Goal: Task Accomplishment & Management: Manage account settings

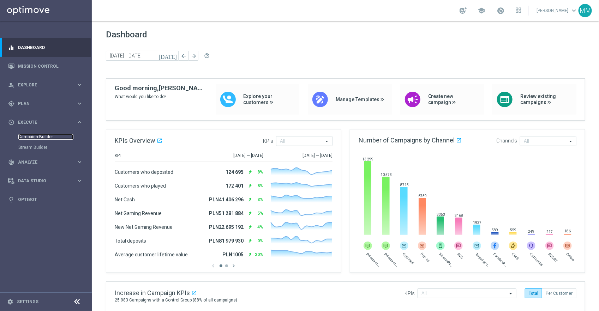
click at [47, 137] on link "Campaign Builder" at bounding box center [45, 137] width 55 height 6
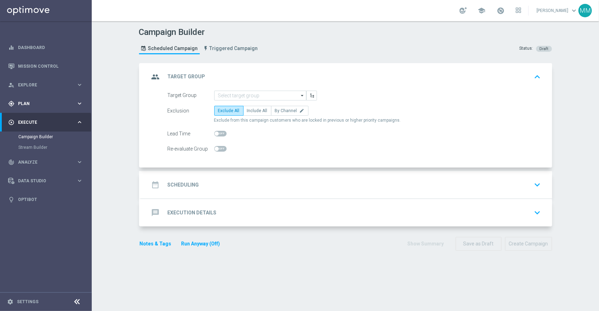
click at [62, 106] on div "gps_fixed Plan" at bounding box center [42, 104] width 68 height 6
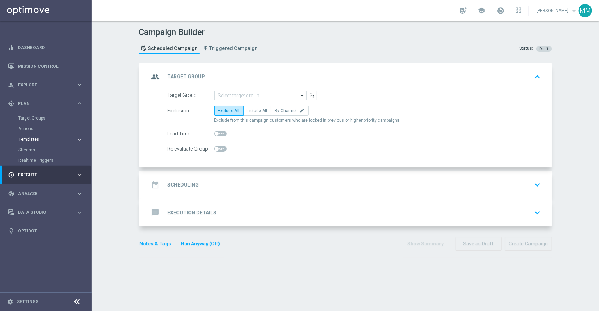
click at [31, 138] on span "Templates" at bounding box center [44, 139] width 50 height 4
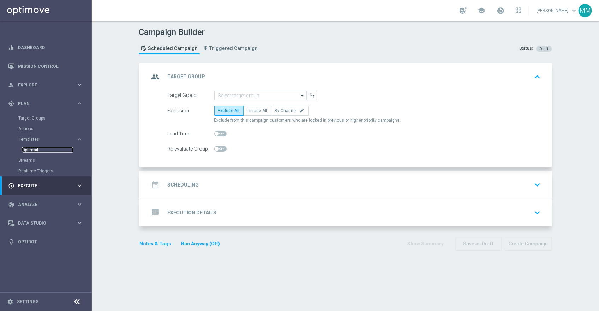
click at [32, 151] on link "Optimail" at bounding box center [48, 150] width 52 height 6
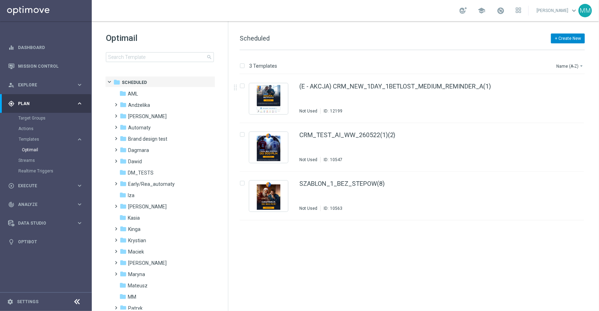
click at [567, 40] on button "+ Create New" at bounding box center [568, 39] width 34 height 10
click at [552, 53] on span "New Template" at bounding box center [548, 50] width 28 height 5
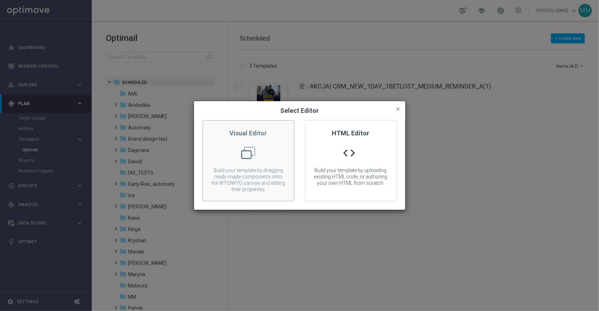
click at [271, 137] on h2 "Visual Editor" at bounding box center [248, 133] width 91 height 8
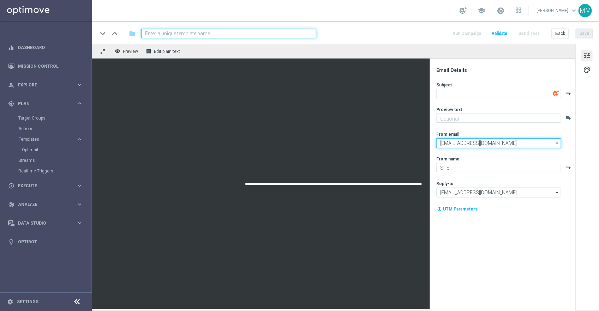
click at [523, 143] on input "[EMAIL_ADDRESS][DOMAIN_NAME]" at bounding box center [498, 143] width 125 height 10
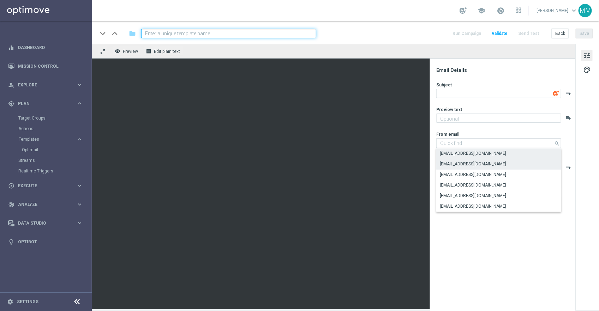
click at [482, 162] on div "[EMAIL_ADDRESS][DOMAIN_NAME]" at bounding box center [498, 164] width 125 height 10
type input "[EMAIL_ADDRESS][DOMAIN_NAME]"
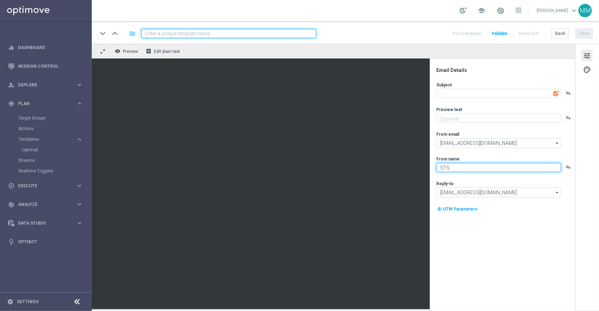
click at [515, 165] on textarea "STS" at bounding box center [498, 167] width 125 height 9
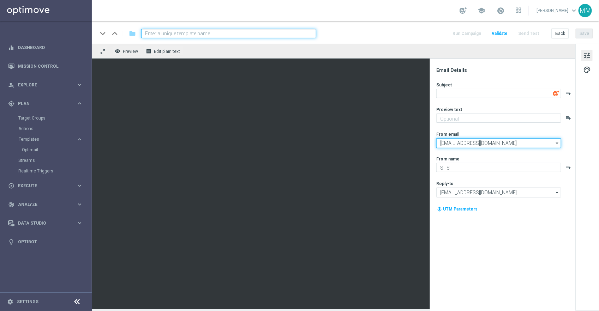
click at [547, 144] on input "[EMAIL_ADDRESS][DOMAIN_NAME]" at bounding box center [498, 143] width 125 height 10
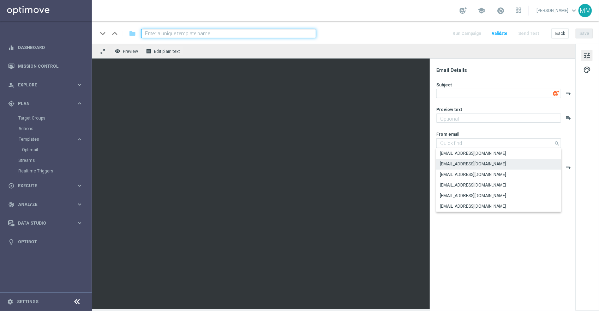
click at [506, 238] on div "Email Details Subject playlist_add Preview text playlist_add From email [EMAIL_…" at bounding box center [504, 189] width 140 height 244
type input "[EMAIL_ADDRESS][DOMAIN_NAME]"
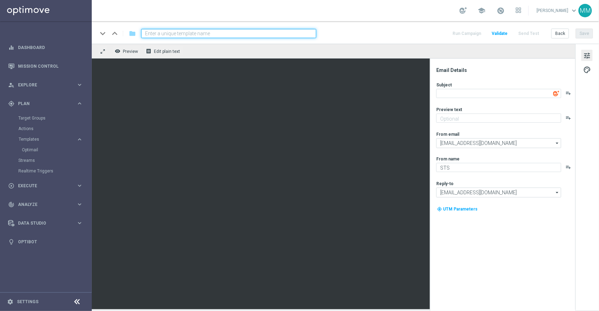
click at [568, 93] on icon "playlist_add" at bounding box center [568, 93] width 6 height 6
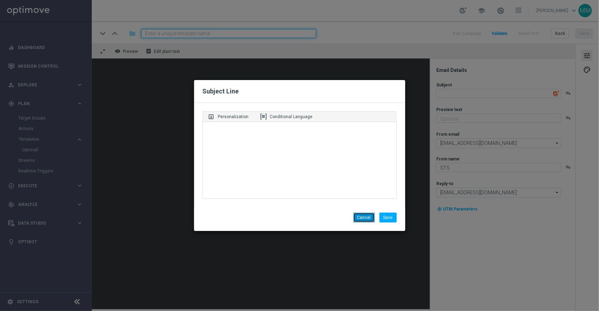
click at [368, 220] on button "Cancel" at bounding box center [364, 218] width 22 height 10
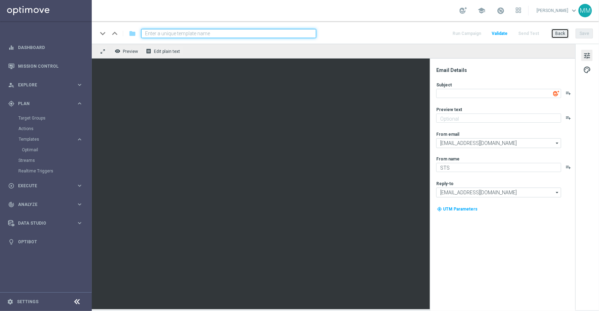
click at [563, 31] on button "Back" at bounding box center [560, 34] width 18 height 10
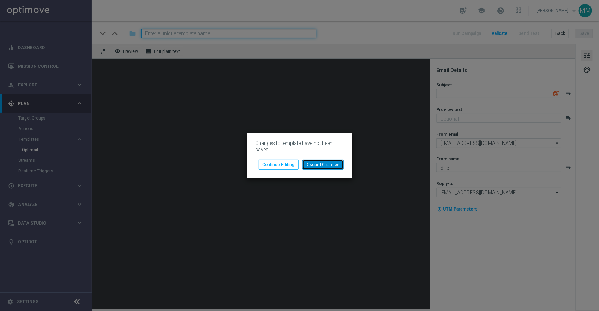
click at [324, 163] on button "Discard Changes" at bounding box center [323, 165] width 42 height 10
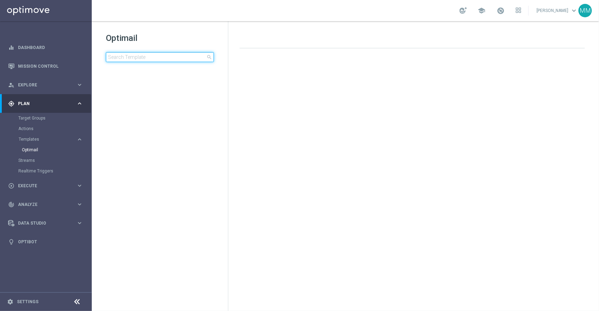
click at [134, 61] on input at bounding box center [160, 57] width 108 height 10
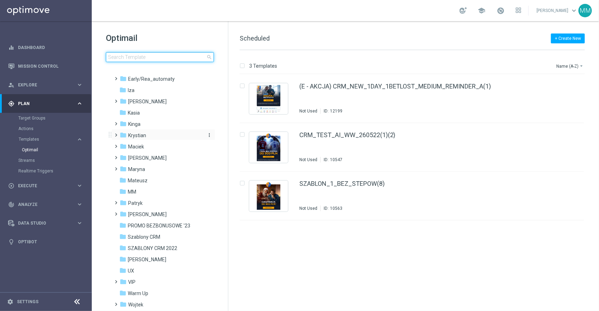
scroll to position [153, 0]
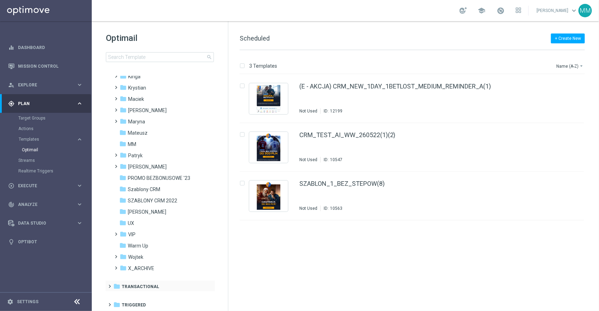
click at [109, 284] on span at bounding box center [108, 283] width 3 height 3
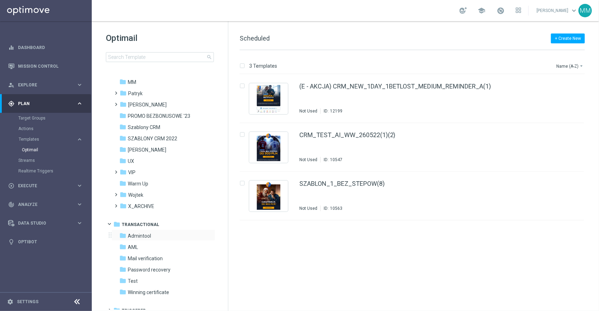
scroll to position [220, 0]
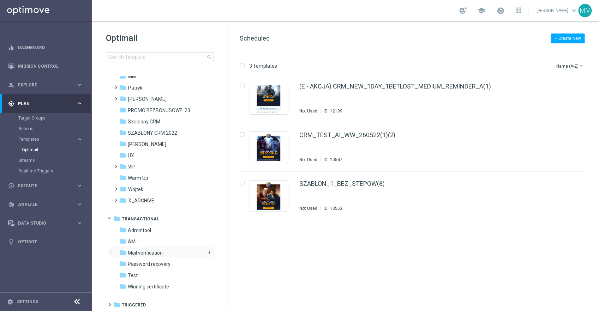
click at [156, 253] on span "Mail verification" at bounding box center [145, 253] width 35 height 6
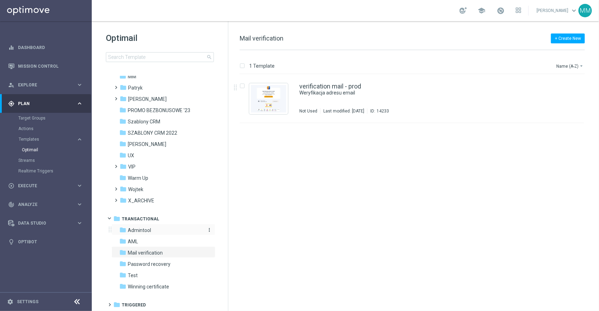
click at [150, 229] on span "Admintool" at bounding box center [139, 230] width 23 height 6
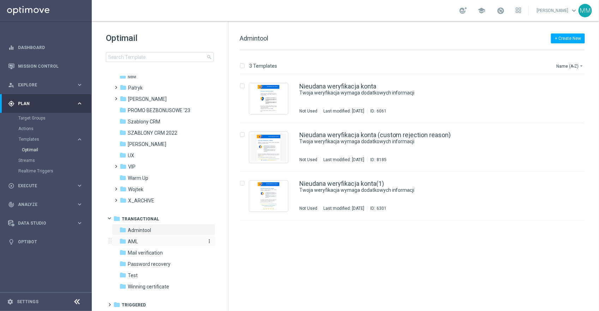
click at [144, 243] on div "folder AML" at bounding box center [159, 242] width 81 height 8
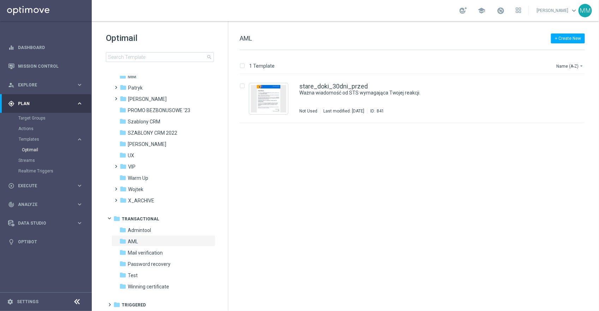
click at [145, 292] on div "folder Scheduled more_vert folder AML more_vert" at bounding box center [160, 83] width 110 height 454
click at [145, 284] on span "Winning certificate" at bounding box center [148, 287] width 41 height 6
click at [143, 275] on div "folder Test" at bounding box center [159, 276] width 81 height 8
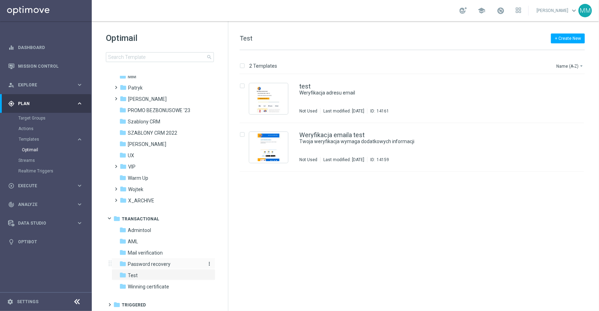
click at [156, 264] on span "Password recovery" at bounding box center [149, 264] width 43 height 6
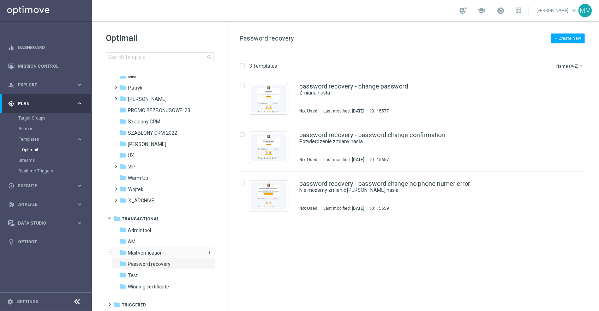
click at [161, 252] on span "Mail verification" at bounding box center [145, 253] width 35 height 6
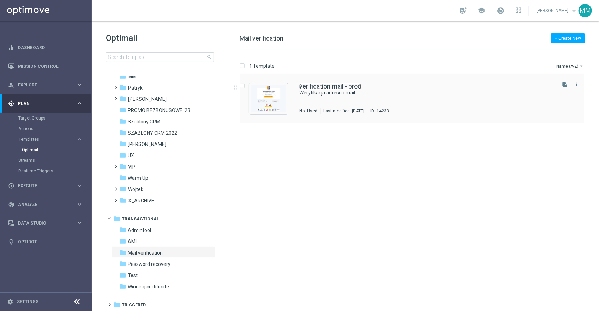
click at [356, 89] on link "verification mail - prod" at bounding box center [330, 86] width 62 height 6
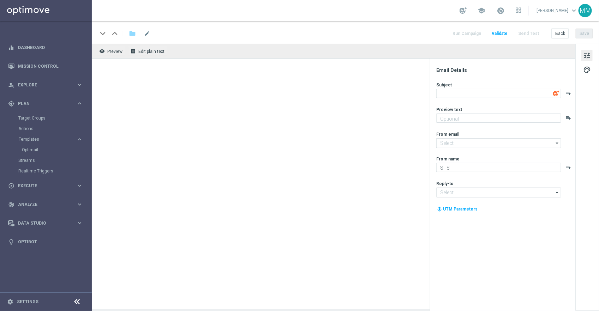
type input "[EMAIL_ADDRESS][DOMAIN_NAME]"
type textarea "Weryfikacja adresu email"
type input "[EMAIL_ADDRESS][DOMAIN_NAME]"
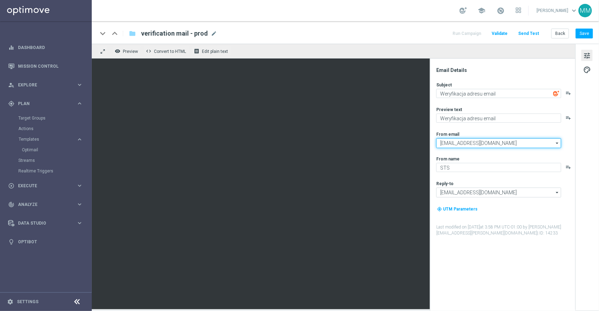
click at [505, 139] on input "[EMAIL_ADDRESS][DOMAIN_NAME]" at bounding box center [498, 143] width 125 height 10
click at [526, 142] on input "[EMAIL_ADDRESS][DOMAIN_NAME]" at bounding box center [498, 143] width 125 height 10
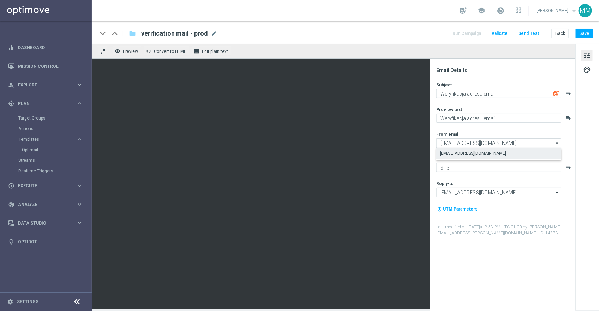
click at [557, 212] on div "my_location UTM Parameters" at bounding box center [505, 211] width 138 height 13
click at [30, 48] on link "Dashboard" at bounding box center [50, 47] width 65 height 19
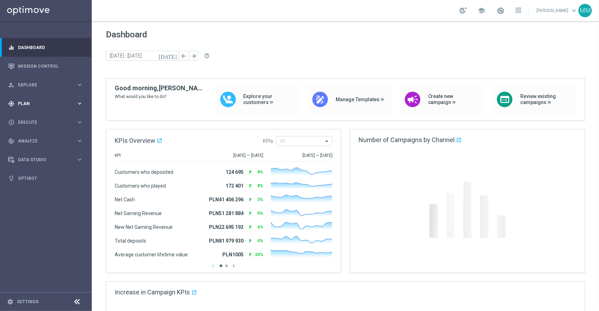
click at [35, 105] on span "Plan" at bounding box center [47, 104] width 58 height 4
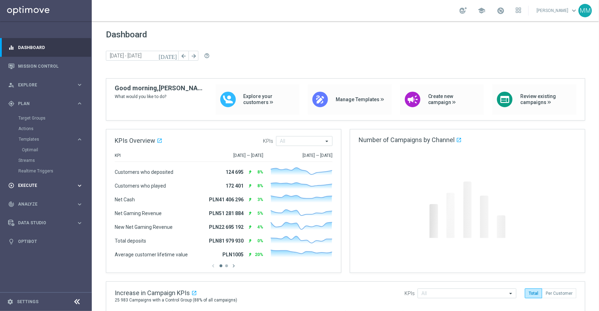
click at [35, 189] on div "play_circle_outline Execute keyboard_arrow_right" at bounding box center [45, 185] width 91 height 19
click at [40, 101] on div "gps_fixed Plan" at bounding box center [42, 104] width 68 height 6
click at [35, 150] on link "Optimail" at bounding box center [48, 150] width 52 height 6
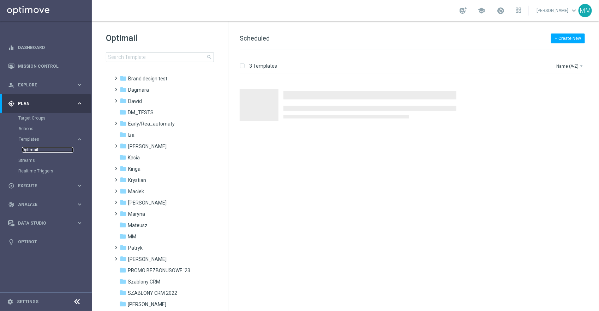
scroll to position [153, 0]
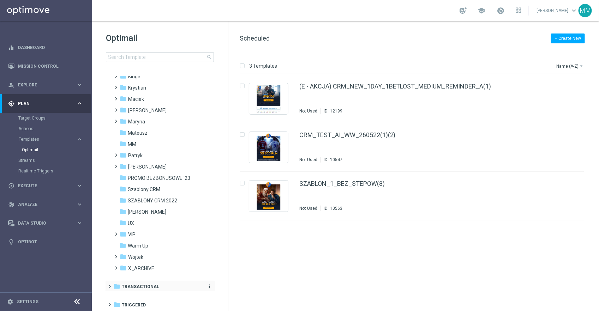
click at [170, 289] on div "folder Transactional" at bounding box center [156, 287] width 86 height 8
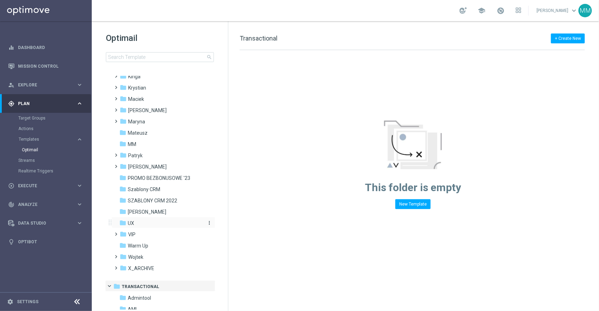
scroll to position [220, 0]
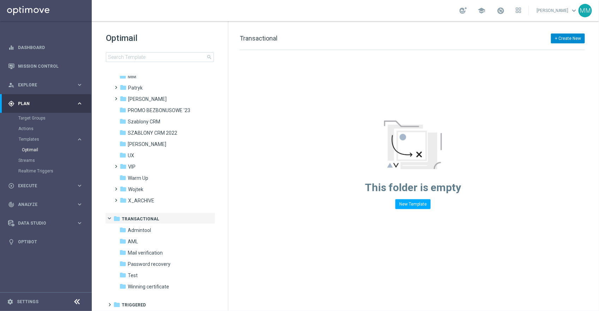
click at [571, 37] on button "+ Create New" at bounding box center [568, 39] width 34 height 10
click at [546, 62] on span "New Folder" at bounding box center [545, 60] width 22 height 5
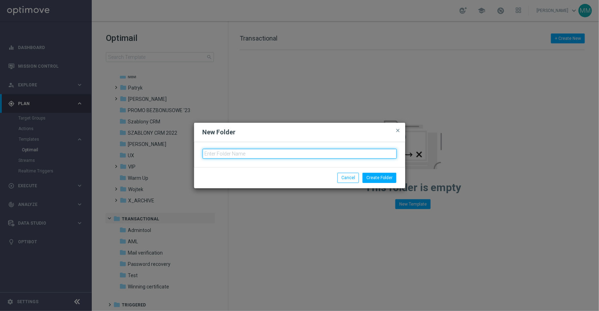
click at [289, 151] on input "text" at bounding box center [299, 154] width 194 height 10
type input "Compendium"
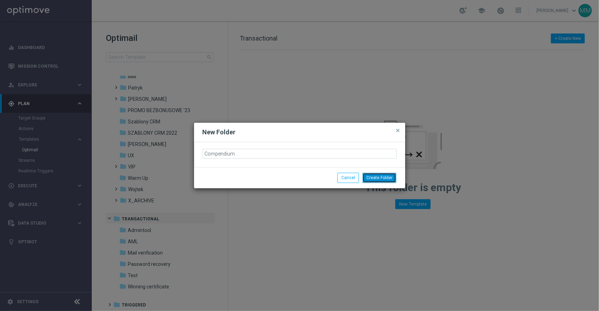
click at [381, 179] on button "Create Folder" at bounding box center [379, 178] width 34 height 10
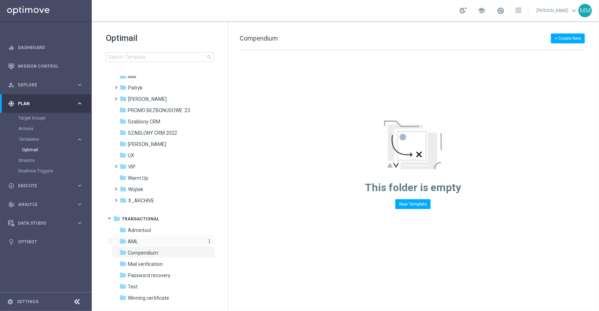
click at [157, 239] on div "folder AML" at bounding box center [159, 242] width 81 height 8
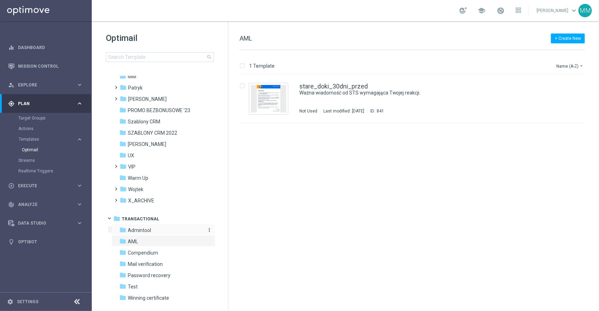
click at [162, 228] on div "folder Admintool" at bounding box center [159, 230] width 81 height 8
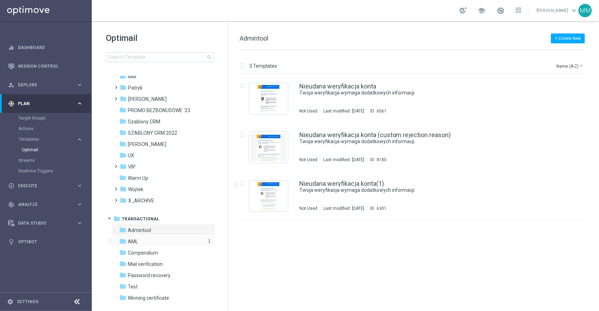
click at [146, 242] on div "folder AML" at bounding box center [159, 242] width 81 height 8
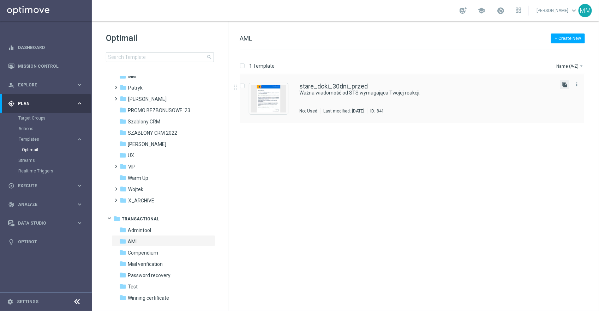
click at [566, 85] on icon "file_copy" at bounding box center [565, 85] width 6 height 6
click at [577, 84] on icon "more_vert" at bounding box center [577, 84] width 6 height 6
click at [545, 102] on div "Copy To" at bounding box center [548, 101] width 43 height 5
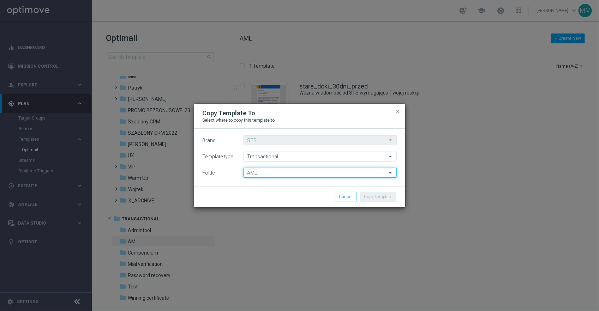
click at [276, 172] on input "AML" at bounding box center [319, 173] width 153 height 10
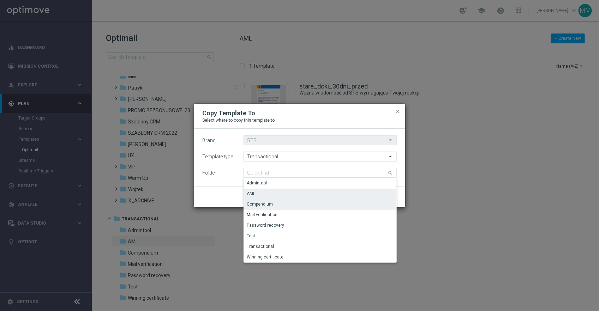
click at [276, 205] on div "Compendium" at bounding box center [319, 204] width 153 height 10
type input "Compendium"
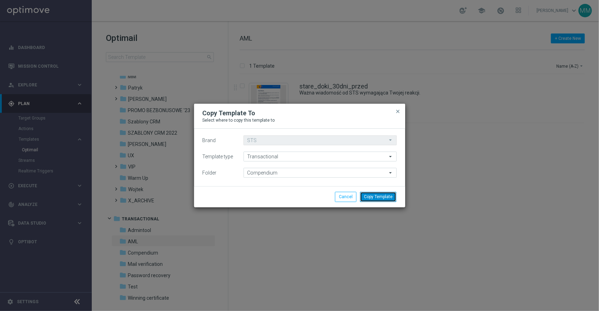
click at [386, 198] on button "Copy Template" at bounding box center [378, 197] width 36 height 10
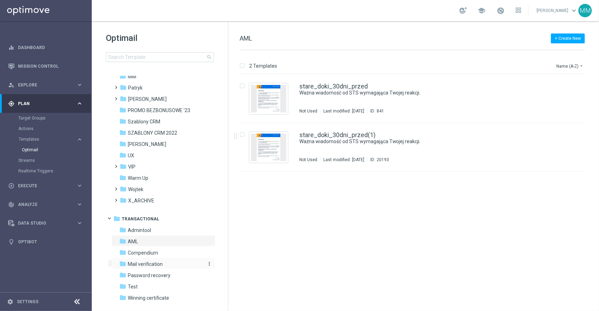
click at [178, 267] on div "folder Mail verification" at bounding box center [159, 264] width 81 height 8
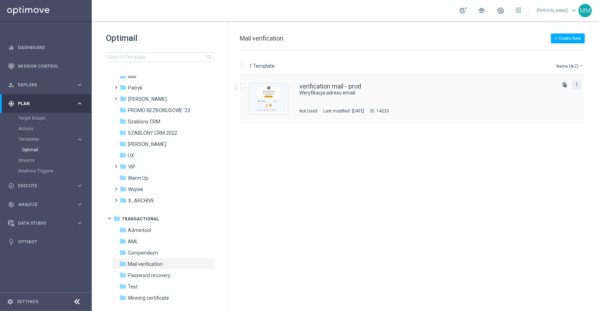
click at [578, 84] on icon "more_vert" at bounding box center [577, 84] width 6 height 6
click at [548, 102] on div "Copy To" at bounding box center [548, 101] width 43 height 5
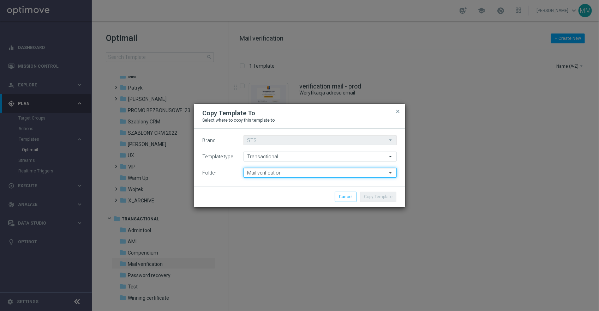
click at [309, 175] on input "Mail verification" at bounding box center [319, 173] width 153 height 10
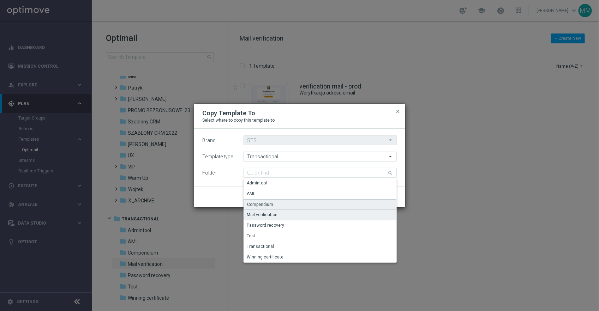
click at [282, 206] on div "Compendium" at bounding box center [319, 204] width 153 height 11
type input "Compendium"
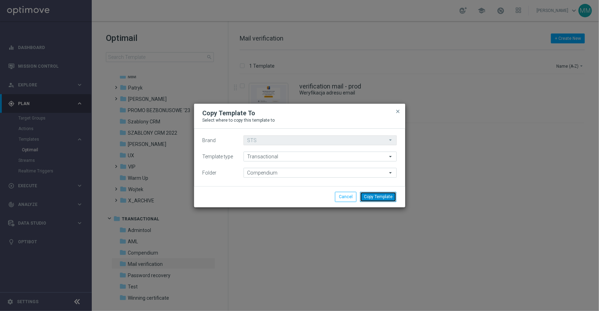
click at [377, 198] on button "Copy Template" at bounding box center [378, 197] width 36 height 10
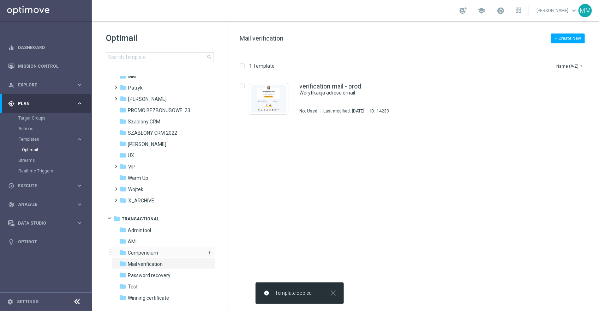
click at [159, 252] on div "folder Compendium" at bounding box center [159, 253] width 81 height 8
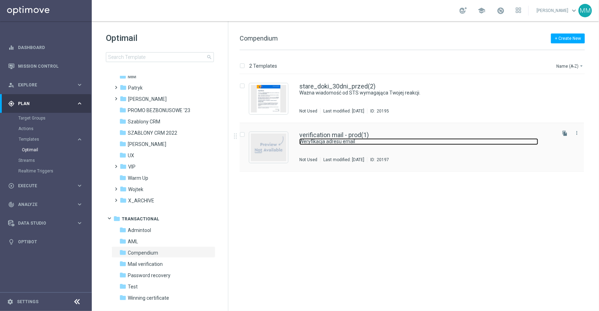
click at [345, 139] on link "Weryfikacja adresu email" at bounding box center [418, 141] width 239 height 7
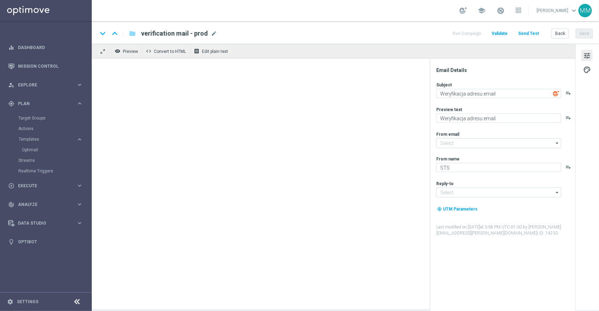
type input "[EMAIL_ADDRESS][DOMAIN_NAME]"
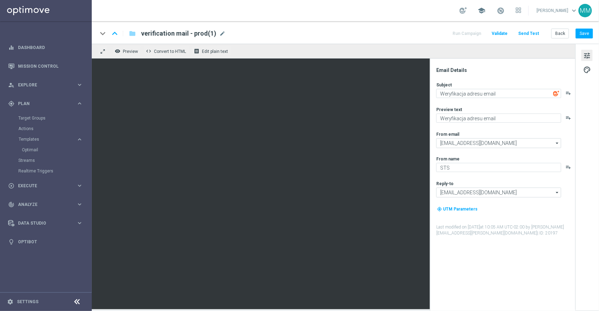
click at [485, 10] on span "school" at bounding box center [481, 11] width 8 height 8
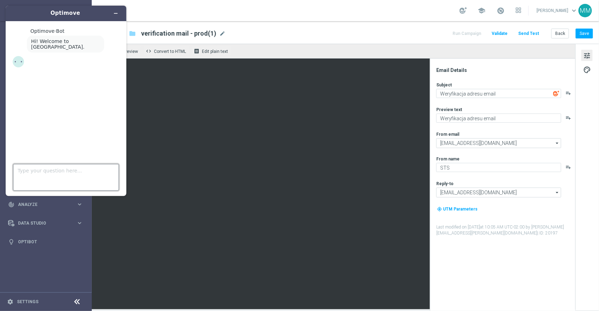
click at [49, 170] on textarea "Type your question here..." at bounding box center [66, 177] width 106 height 27
type textarea "I would like to send an email with the attachment"
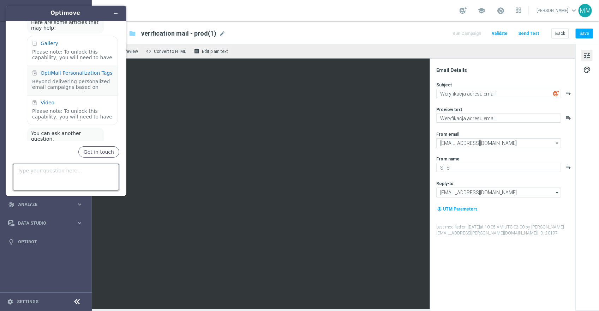
scroll to position [99, 0]
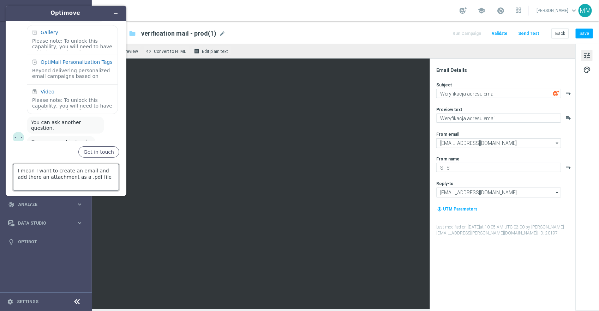
type textarea "I mean I want to create an email and add there an attachment as a .pdf file"
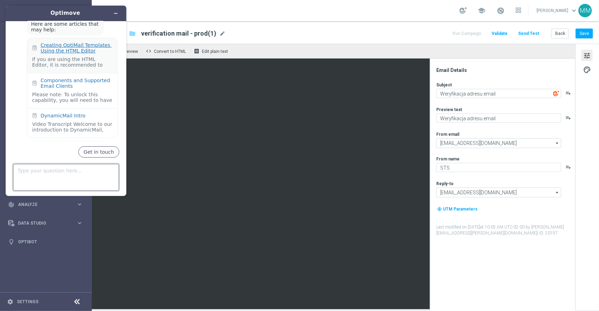
scroll to position [286, 0]
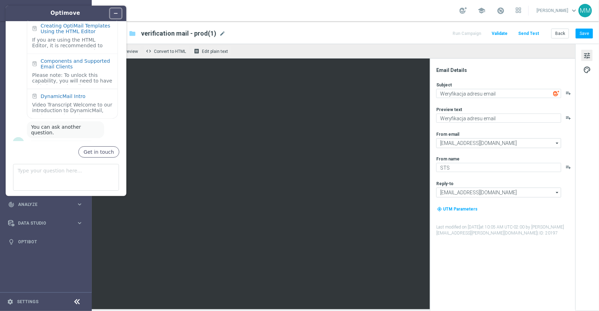
click at [115, 14] on icon "Minimize widget" at bounding box center [115, 13] width 5 height 5
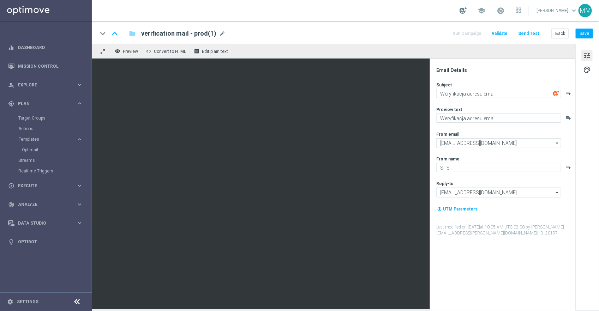
click at [467, 12] on div at bounding box center [462, 10] width 7 height 7
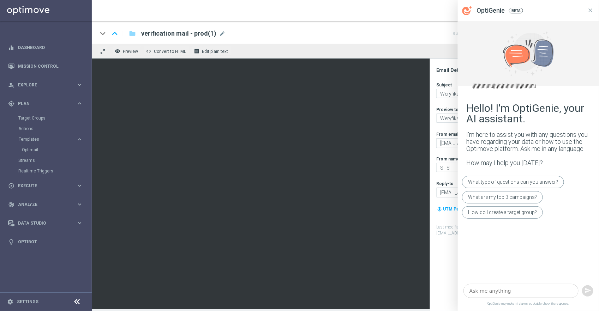
click at [518, 284] on div at bounding box center [528, 291] width 141 height 20
click at [518, 290] on textarea at bounding box center [520, 291] width 115 height 14
click at [590, 10] on icon at bounding box center [590, 10] width 4 height 4
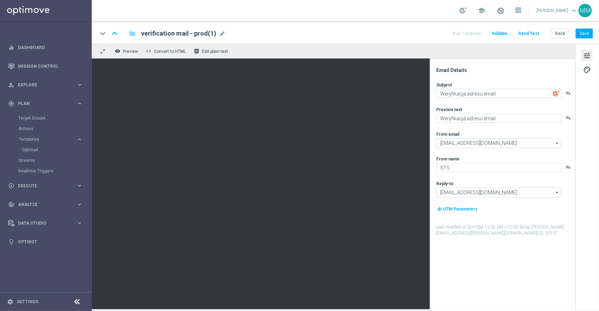
click at [521, 9] on icon at bounding box center [520, 9] width 2 height 2
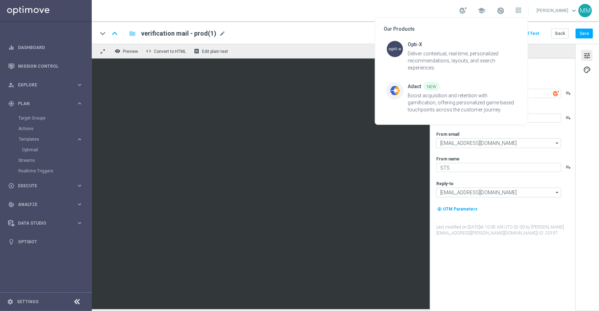
click at [559, 11] on div at bounding box center [299, 155] width 599 height 311
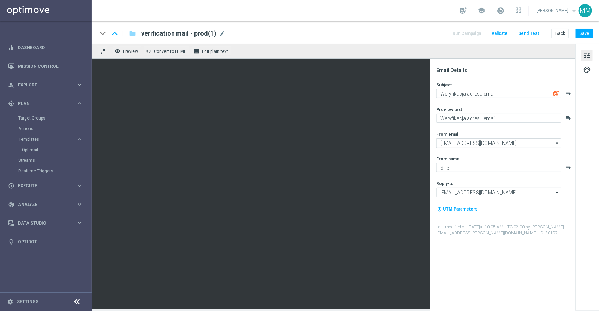
click at [530, 12] on div "school [PERSON_NAME] keyboard_arrow_down MM" at bounding box center [345, 10] width 507 height 21
click at [521, 11] on icon at bounding box center [518, 10] width 6 height 6
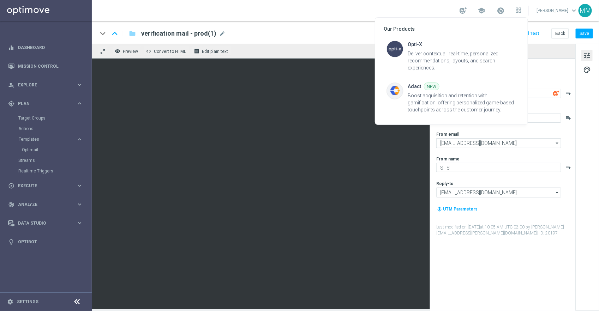
click at [565, 8] on div at bounding box center [299, 155] width 599 height 311
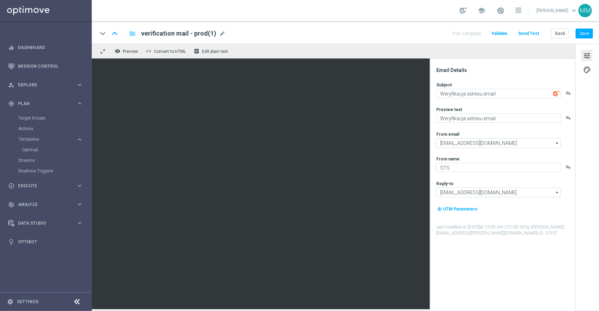
click at [565, 8] on link "[PERSON_NAME] keyboard_arrow_down" at bounding box center [556, 10] width 43 height 11
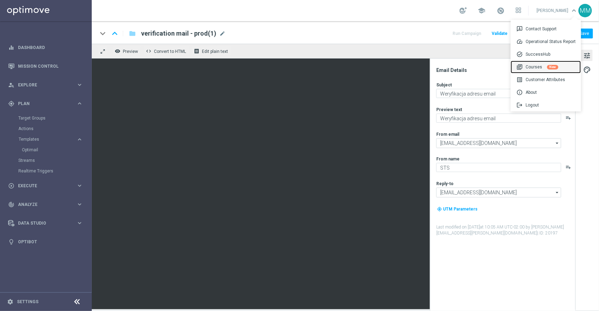
click at [535, 65] on div "library_books Courses New" at bounding box center [545, 67] width 70 height 13
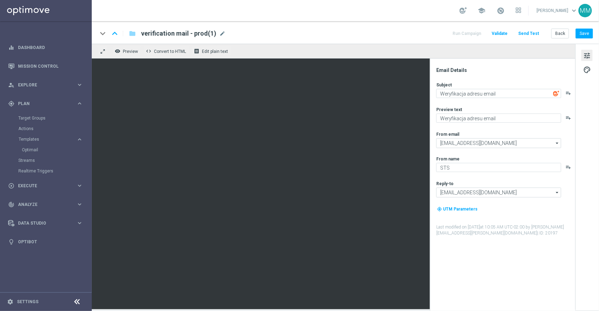
click at [576, 13] on span "keyboard_arrow_down" at bounding box center [574, 11] width 8 height 8
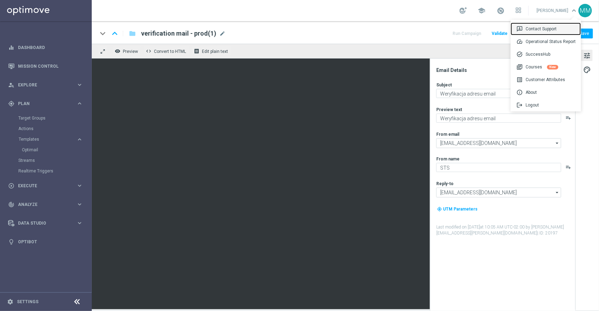
click at [549, 33] on div "3p Contact Support" at bounding box center [545, 29] width 70 height 13
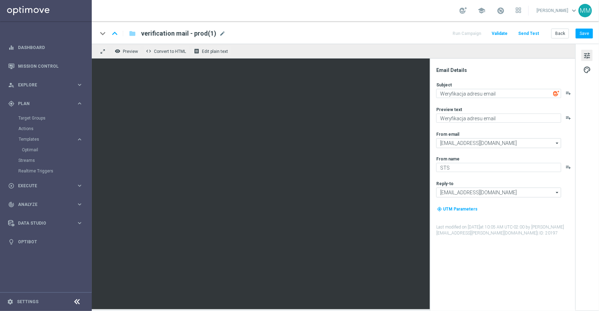
click at [559, 10] on link "[PERSON_NAME] keyboard_arrow_down" at bounding box center [556, 10] width 43 height 11
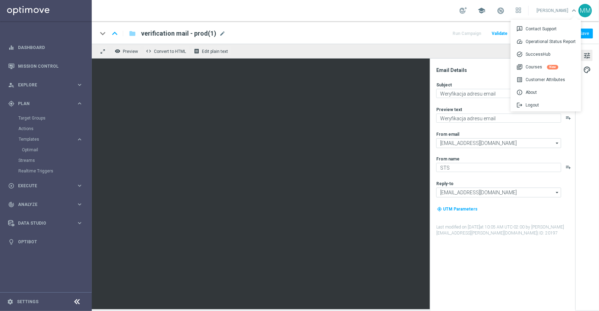
click at [485, 11] on span "school" at bounding box center [481, 11] width 8 height 8
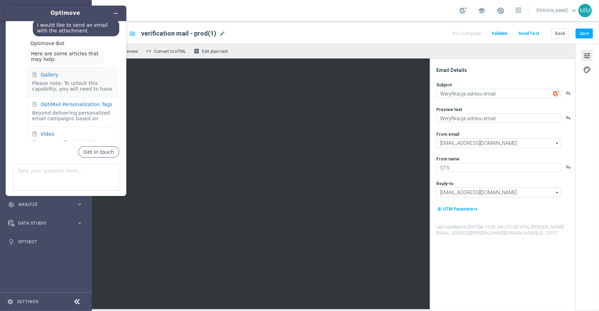
scroll to position [59, 0]
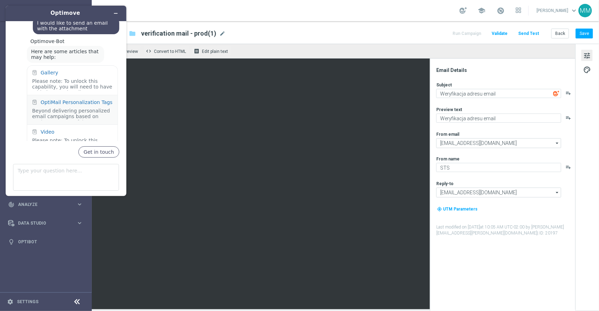
click at [70, 110] on div "Beyond delivering personalized email campaigns based on Optimove’s powerful Tar…" at bounding box center [72, 114] width 80 height 12
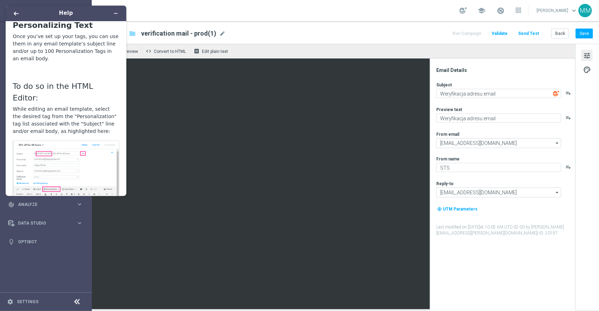
scroll to position [0, 0]
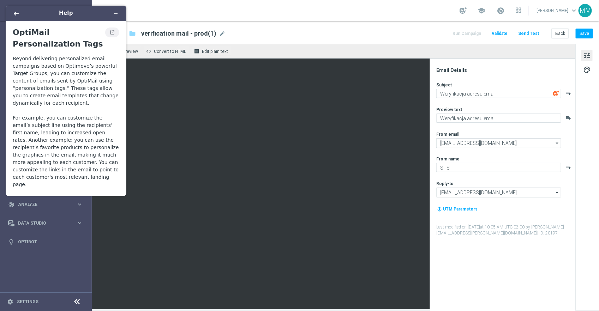
click at [112, 30] on icon "View original article" at bounding box center [112, 32] width 6 height 5
click at [13, 13] on button "Back" at bounding box center [16, 13] width 11 height 10
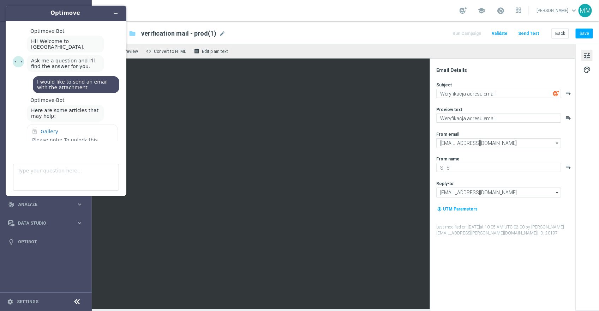
scroll to position [59, 0]
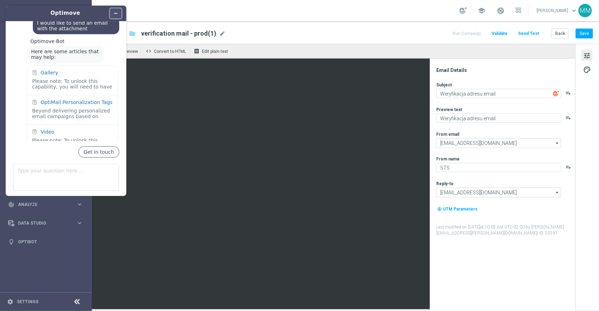
click at [117, 17] on button "Minimize widget" at bounding box center [115, 13] width 11 height 10
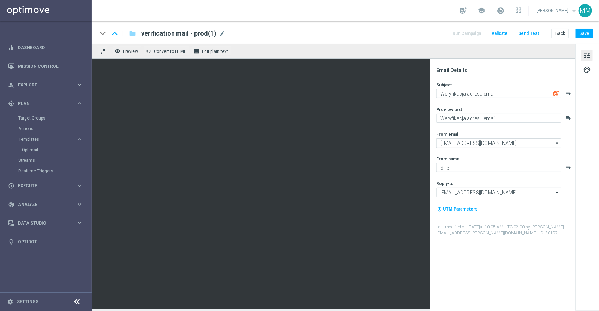
click at [187, 32] on span "verification mail - prod(1)" at bounding box center [178, 33] width 75 height 8
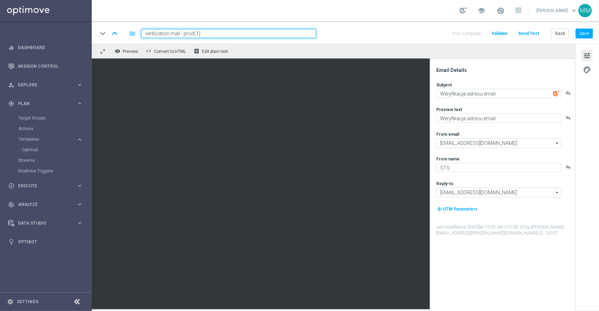
click at [187, 32] on input "verification mail - prod(1)" at bounding box center [228, 33] width 175 height 9
type input "Compendium email change"
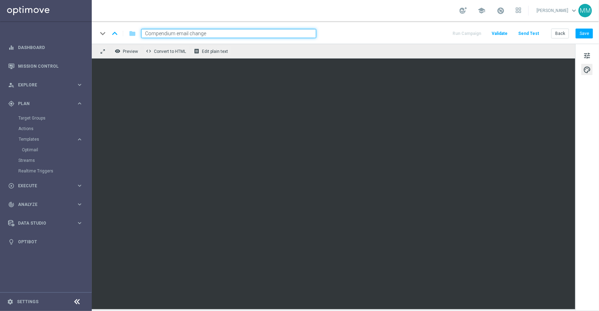
click at [392, 59] on iframe at bounding box center [333, 184] width 483 height 251
click at [400, 35] on div "keyboard_arrow_down keyboard_arrow_up folder Compendium email change Run Campai…" at bounding box center [344, 33] width 495 height 9
click at [399, 30] on div "keyboard_arrow_down keyboard_arrow_up folder Compendium email change Run Campai…" at bounding box center [344, 33] width 495 height 9
click at [577, 169] on div "tune palette" at bounding box center [587, 177] width 24 height 267
click at [399, 29] on div "keyboard_arrow_down keyboard_arrow_up folder Compendium email change Run Campai…" at bounding box center [344, 33] width 495 height 9
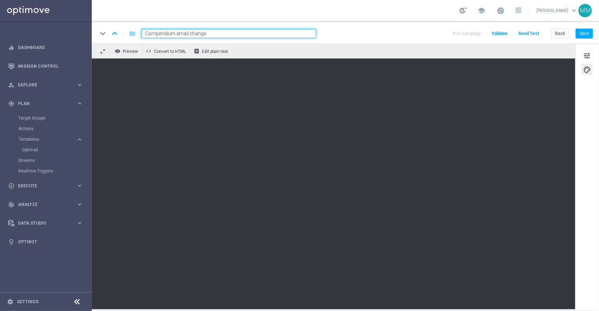
click at [338, 43] on div "keyboard_arrow_down keyboard_arrow_up folder Compendium email change Run Campai…" at bounding box center [345, 32] width 507 height 23
click at [585, 33] on button "Save" at bounding box center [583, 34] width 17 height 10
click at [36, 150] on link "Optimail" at bounding box center [48, 150] width 52 height 6
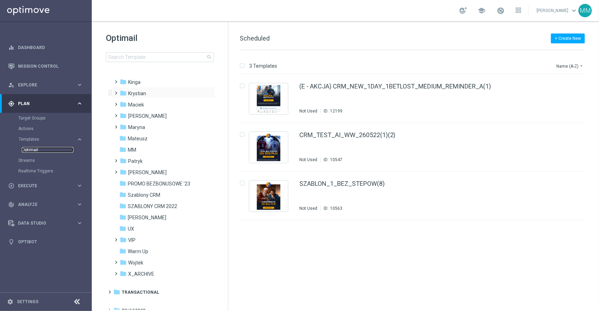
scroll to position [153, 0]
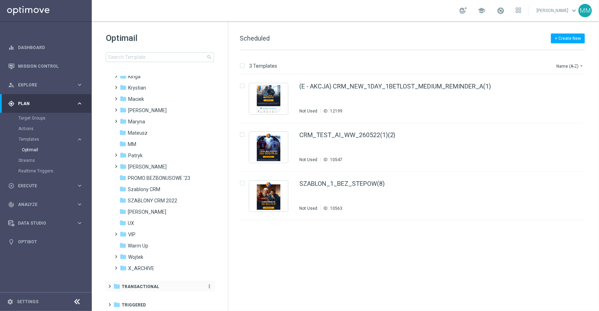
click at [144, 284] on span "Transactional" at bounding box center [140, 287] width 37 height 6
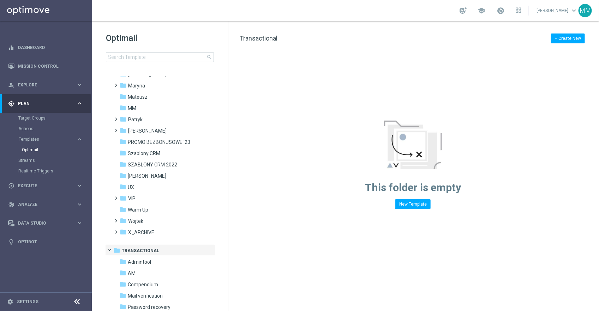
scroll to position [231, 0]
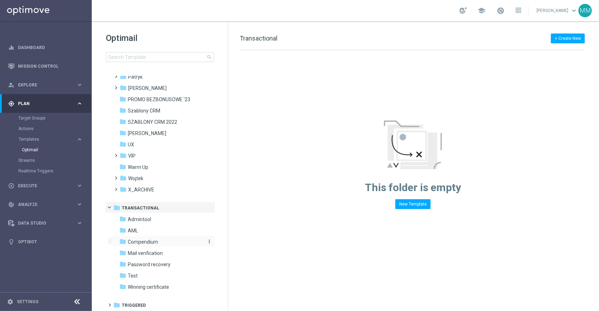
click at [149, 245] on div "folder Compendium" at bounding box center [159, 242] width 81 height 8
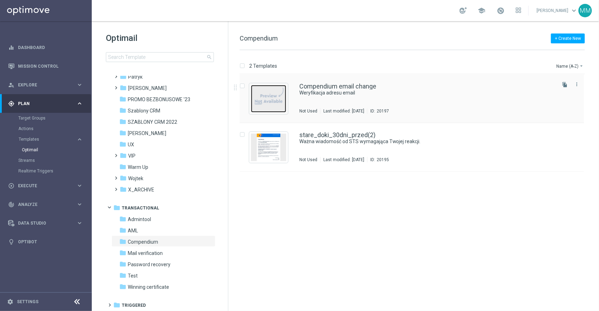
click at [273, 102] on img "Press SPACE to select this row." at bounding box center [268, 99] width 35 height 28
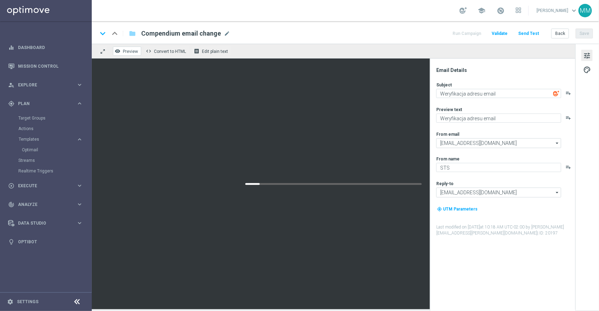
click at [127, 51] on span "Preview" at bounding box center [130, 51] width 15 height 5
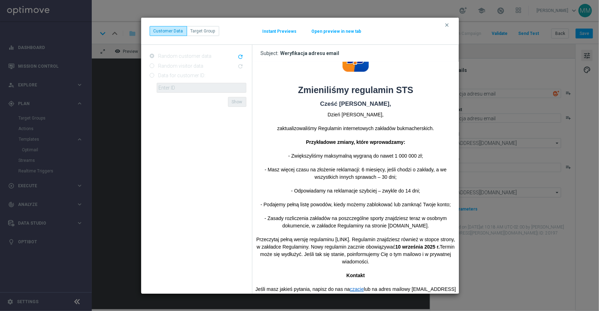
scroll to position [60, 0]
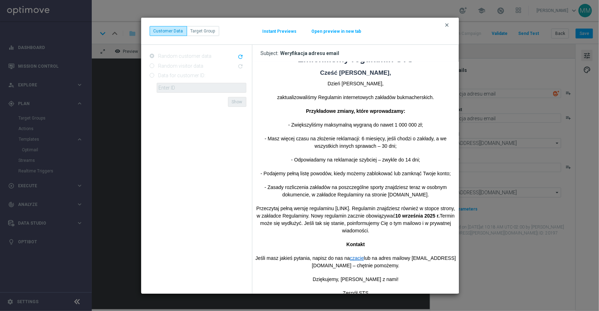
click at [447, 25] on icon "clear" at bounding box center [447, 25] width 6 height 6
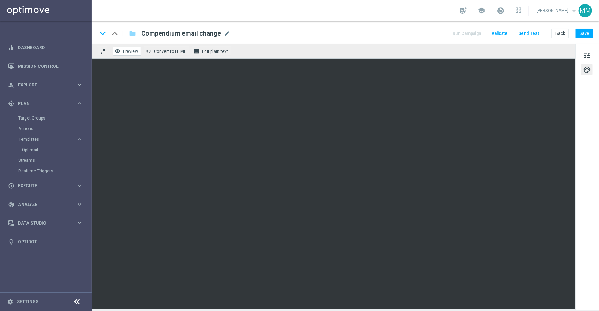
click at [129, 53] on span "Preview" at bounding box center [130, 51] width 15 height 5
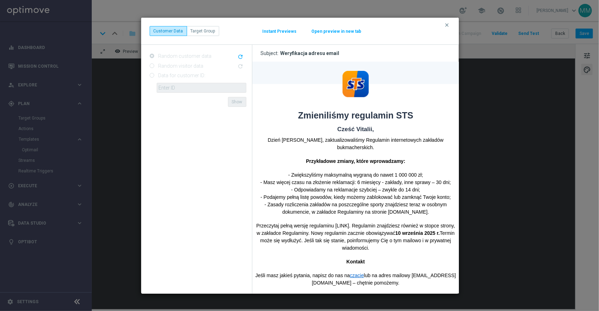
scroll to position [0, 0]
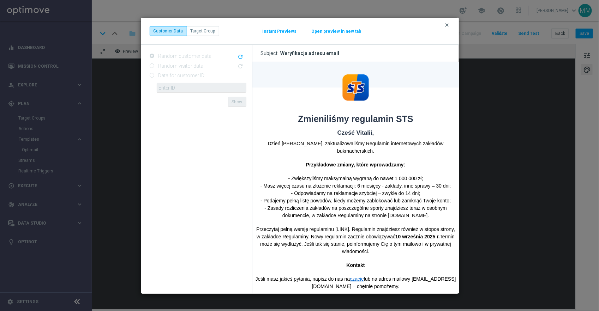
click at [449, 22] on icon "clear" at bounding box center [447, 25] width 6 height 6
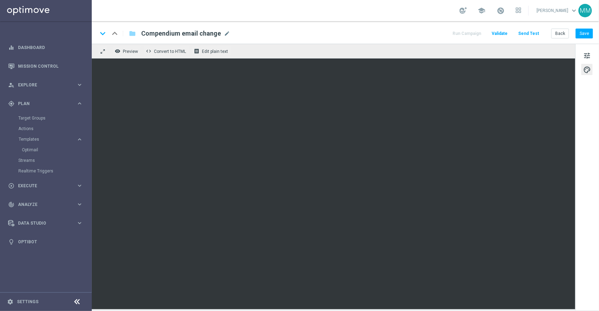
click at [409, 42] on div "keyboard_arrow_down keyboard_arrow_up folder Compendium email change Compendium…" at bounding box center [345, 32] width 507 height 23
click at [292, 24] on div "keyboard_arrow_down keyboard_arrow_up folder Compendium email change Compendium…" at bounding box center [345, 32] width 507 height 23
click at [357, 57] on div "remove_red_eye Preview code Convert to HTML receipt Edit plain text" at bounding box center [333, 51] width 483 height 15
click at [302, 28] on div "keyboard_arrow_down keyboard_arrow_up folder Compendium email change Compendium…" at bounding box center [345, 32] width 507 height 23
click at [587, 32] on button "Save" at bounding box center [583, 34] width 17 height 10
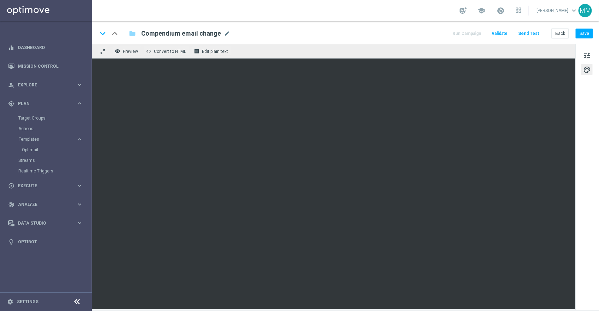
click at [372, 29] on div "keyboard_arrow_down keyboard_arrow_up folder Compendium email change Compendium…" at bounding box center [344, 33] width 495 height 9
click at [589, 34] on button "Save" at bounding box center [583, 34] width 17 height 10
click at [581, 31] on button "Save" at bounding box center [583, 34] width 17 height 10
click at [32, 46] on link "Dashboard" at bounding box center [50, 47] width 65 height 19
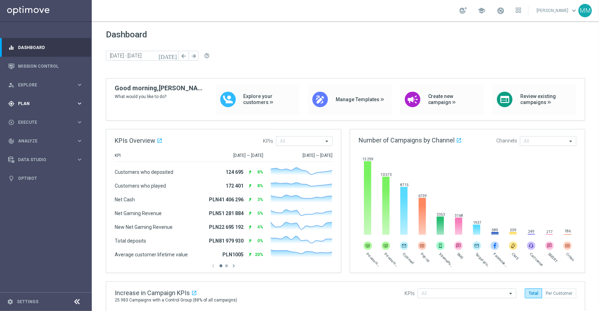
click at [41, 102] on span "Plan" at bounding box center [47, 104] width 58 height 4
click at [32, 151] on link "Optimail" at bounding box center [48, 150] width 52 height 6
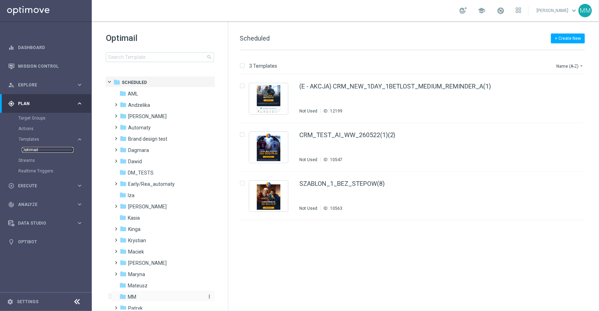
scroll to position [153, 0]
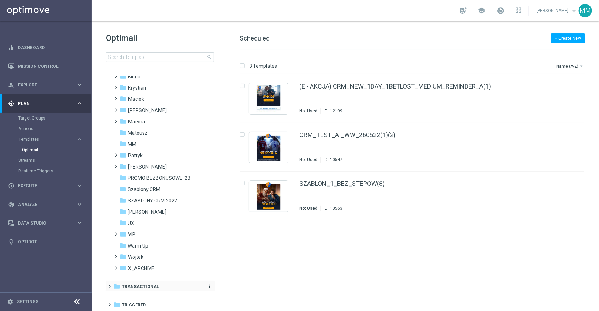
click at [149, 289] on span "Transactional" at bounding box center [140, 287] width 37 height 6
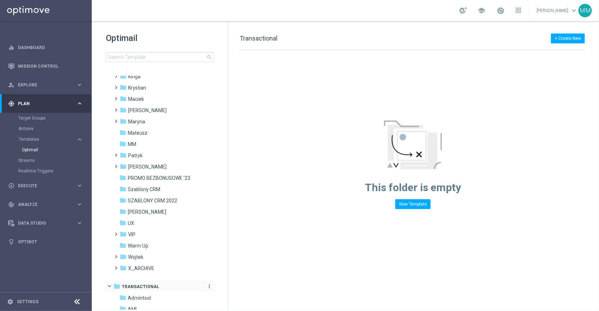
scroll to position [231, 0]
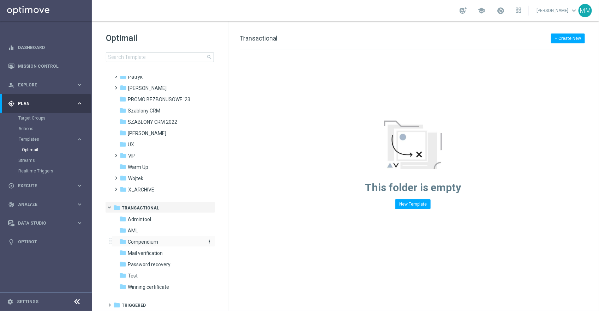
click at [152, 241] on span "Compendium" at bounding box center [143, 242] width 30 height 6
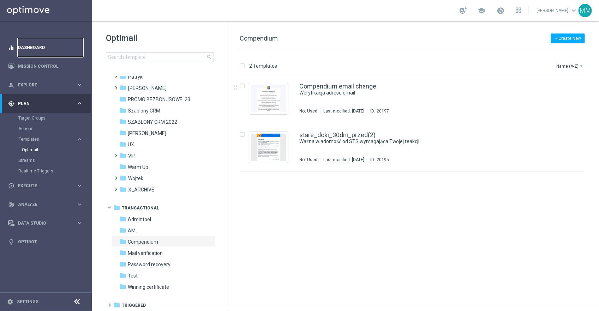
click at [41, 50] on link "Dashboard" at bounding box center [50, 47] width 65 height 19
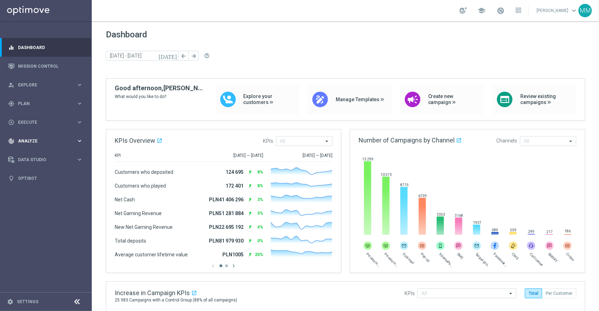
click at [51, 138] on div "track_changes Analyze" at bounding box center [42, 141] width 68 height 6
click at [35, 103] on span "Plan" at bounding box center [47, 104] width 58 height 4
click at [33, 145] on div "Optimail" at bounding box center [56, 150] width 69 height 11
click at [31, 151] on link "Optimail" at bounding box center [48, 150] width 52 height 6
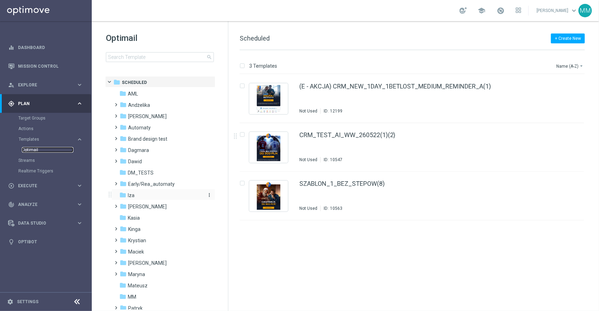
scroll to position [153, 0]
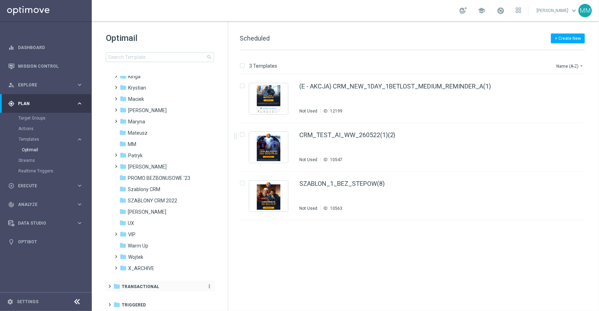
click at [140, 288] on span "Transactional" at bounding box center [140, 287] width 37 height 6
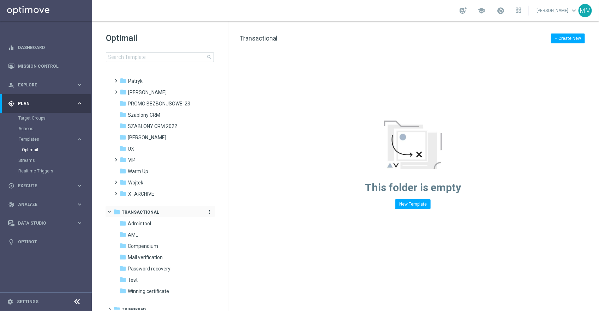
scroll to position [231, 0]
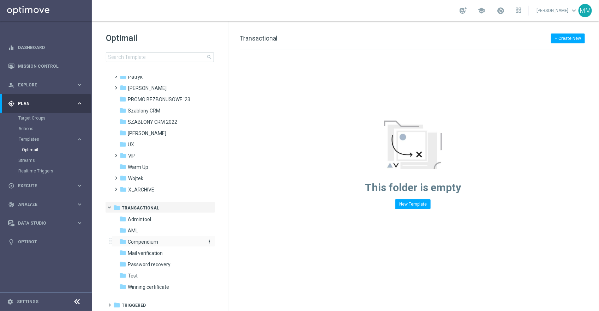
click at [148, 242] on span "Compendium" at bounding box center [143, 242] width 30 height 6
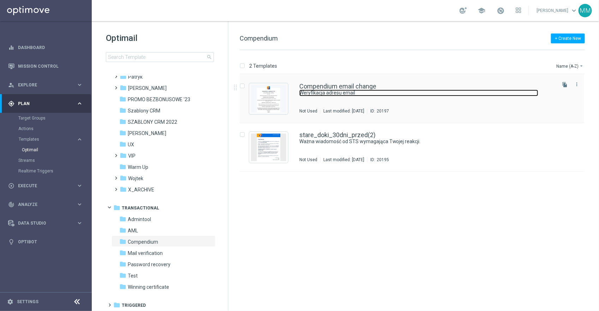
click at [322, 90] on link "Weryfikacja adresu email" at bounding box center [418, 93] width 239 height 7
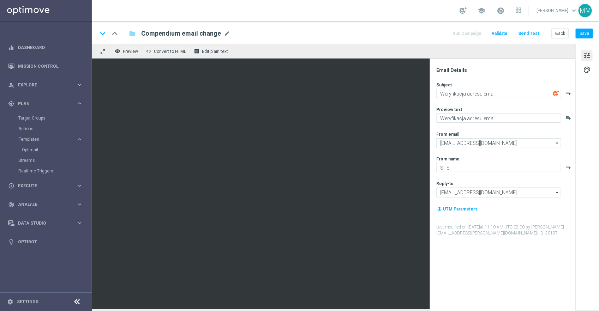
click at [381, 46] on div "remove_red_eye Preview code Convert to HTML receipt Edit plain text" at bounding box center [333, 51] width 483 height 15
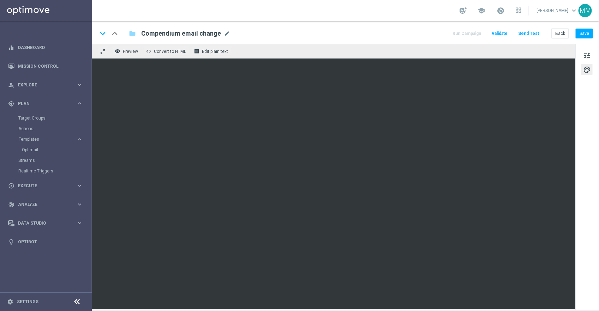
click at [395, 36] on div "keyboard_arrow_down keyboard_arrow_up folder Compendium email change Compendium…" at bounding box center [344, 33] width 495 height 9
click at [417, 40] on div "keyboard_arrow_down keyboard_arrow_up folder Compendium email change Compendium…" at bounding box center [345, 32] width 507 height 23
click at [416, 46] on div "remove_red_eye Preview code Convert to HTML receipt Edit plain text" at bounding box center [333, 51] width 483 height 15
click at [368, 45] on div "remove_red_eye Preview code Convert to HTML receipt Edit plain text" at bounding box center [333, 51] width 483 height 15
click at [424, 42] on div "keyboard_arrow_down keyboard_arrow_up folder Compendium email change Compendium…" at bounding box center [345, 32] width 507 height 23
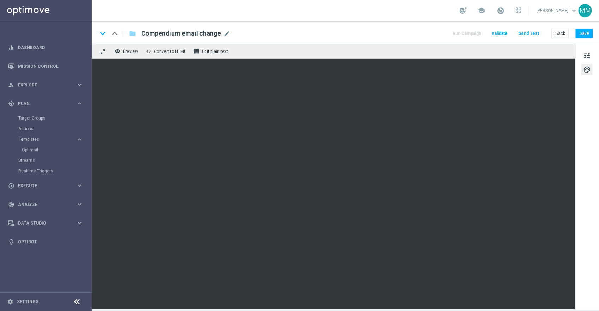
click at [398, 28] on div "keyboard_arrow_down keyboard_arrow_up folder Compendium email change Compendium…" at bounding box center [345, 32] width 507 height 23
click at [344, 7] on div "school [PERSON_NAME] keyboard_arrow_down MM" at bounding box center [345, 10] width 507 height 21
click at [328, 8] on div "school [PERSON_NAME] keyboard_arrow_down MM" at bounding box center [345, 10] width 507 height 21
click at [327, 8] on div "school [PERSON_NAME] keyboard_arrow_down MM" at bounding box center [345, 10] width 507 height 21
